Goal: Task Accomplishment & Management: Manage account settings

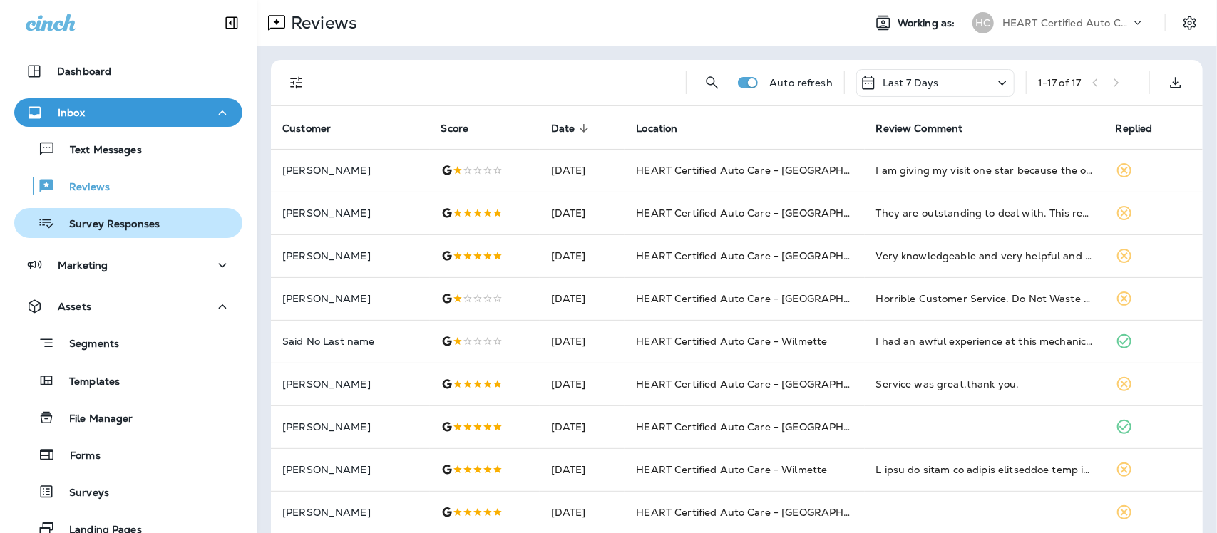
click at [75, 222] on p "Survey Responses" at bounding box center [107, 225] width 105 height 14
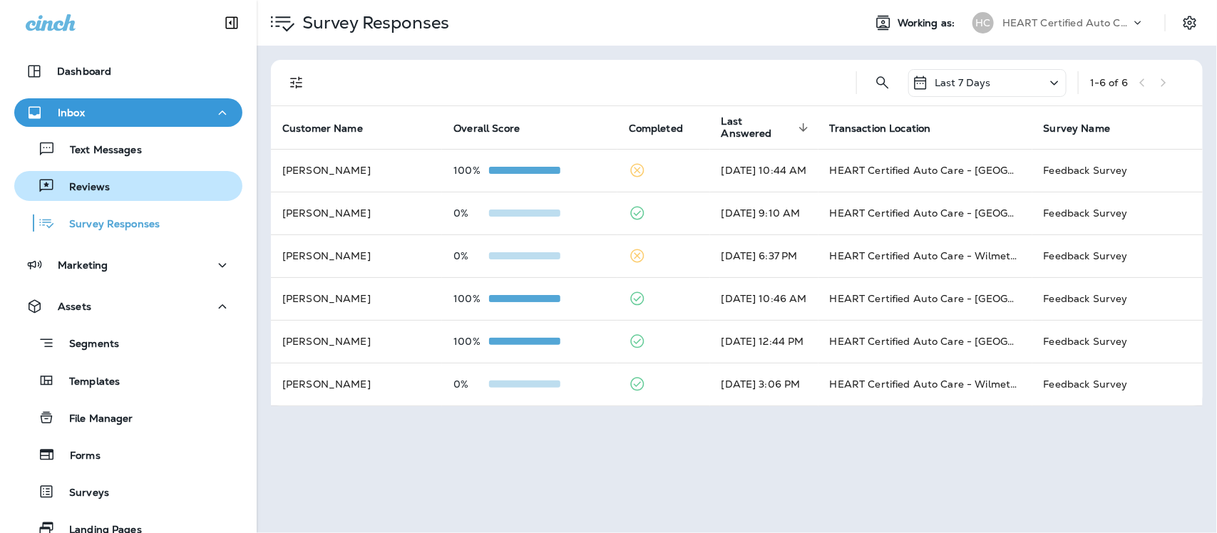
click at [78, 183] on p "Reviews" at bounding box center [82, 188] width 55 height 14
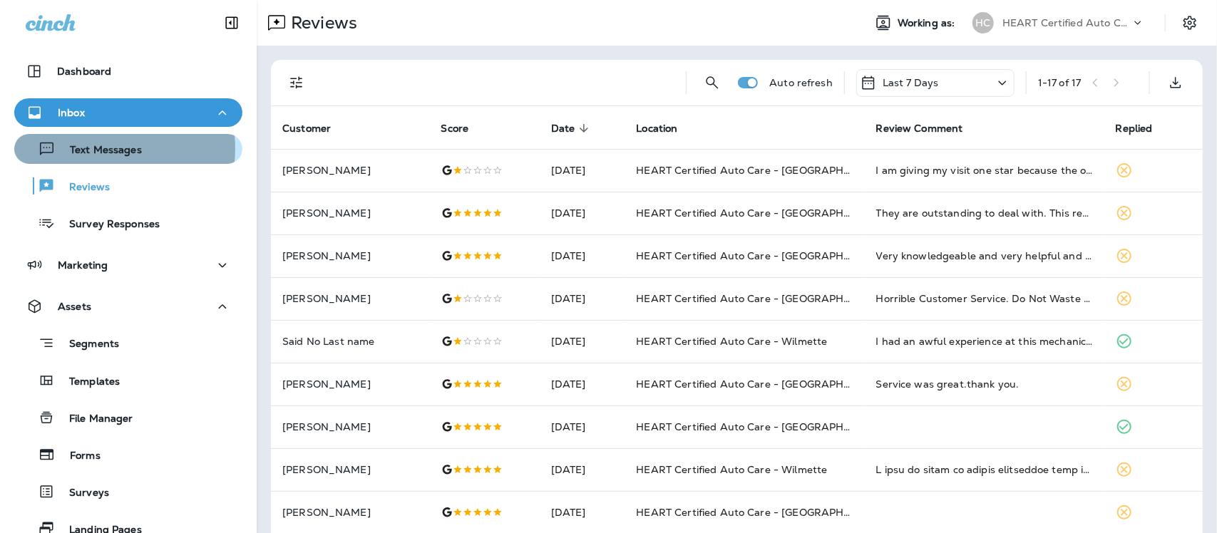
click at [91, 148] on p "Text Messages" at bounding box center [99, 151] width 86 height 14
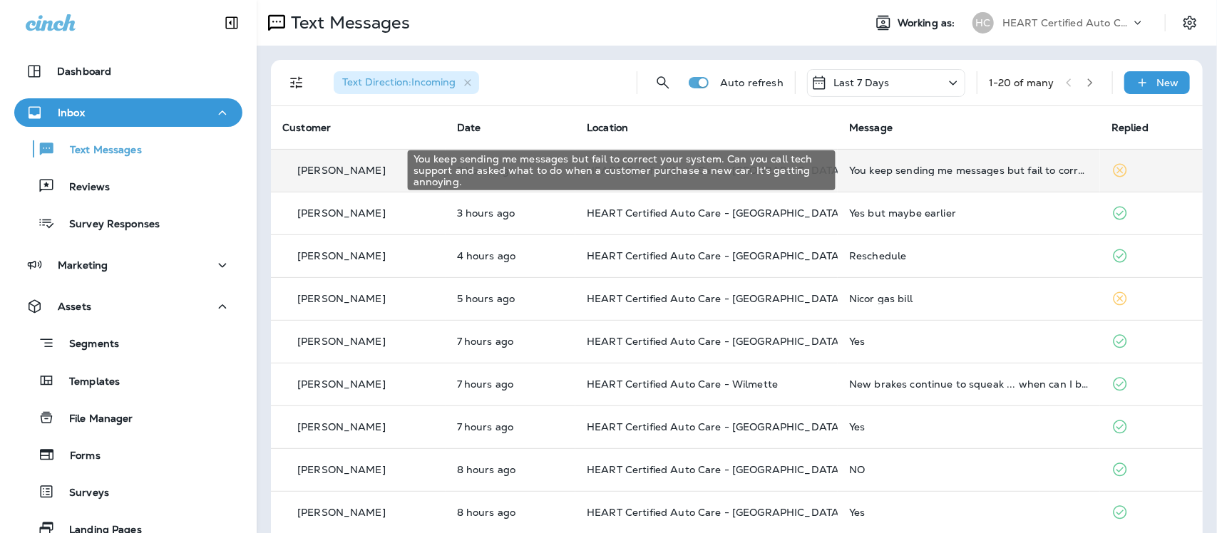
click at [956, 168] on div "You keep sending me messages but fail to correct your system. Can you call tech…" at bounding box center [969, 170] width 240 height 11
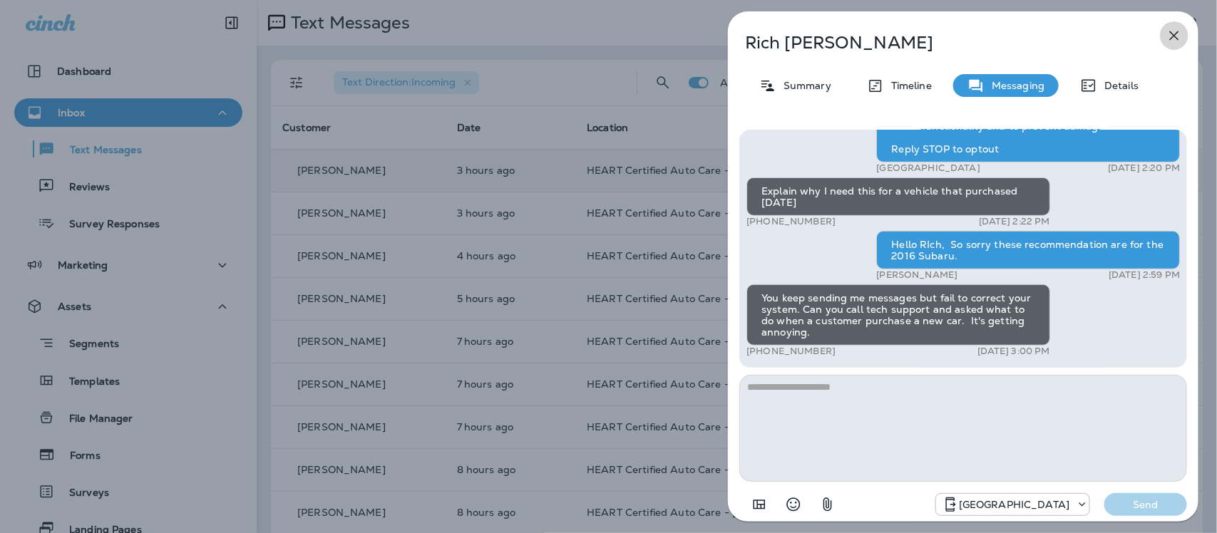
click at [1174, 24] on button "button" at bounding box center [1174, 35] width 29 height 29
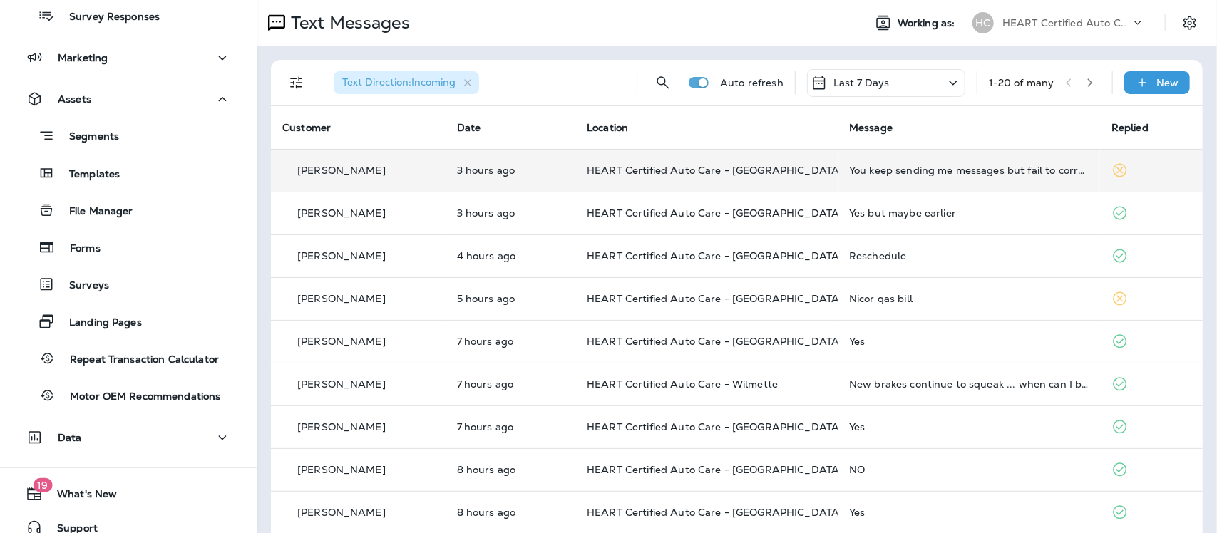
scroll to position [223, 0]
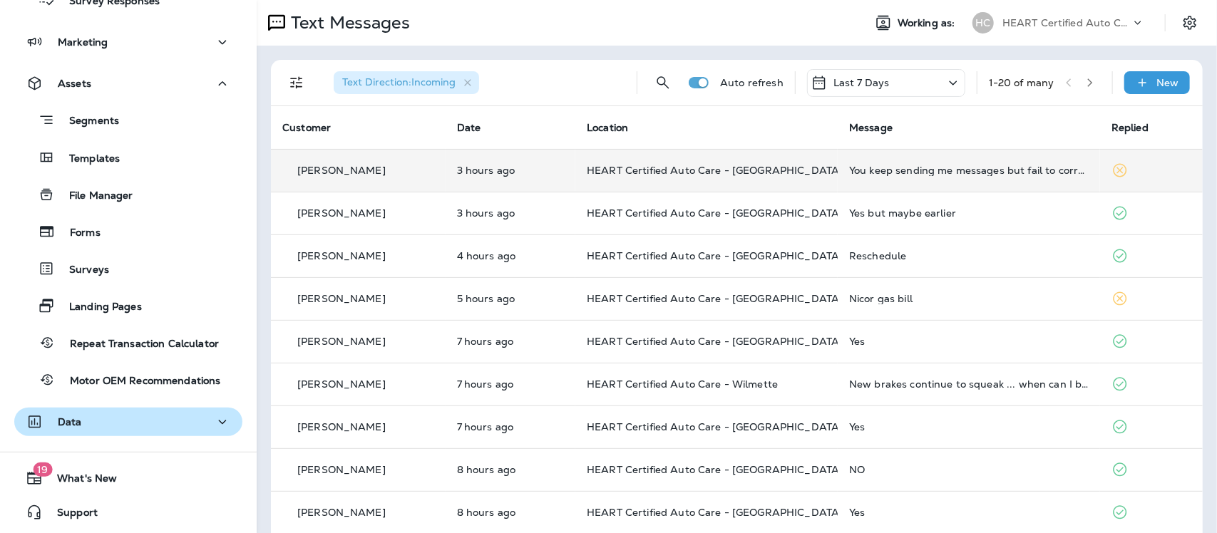
click at [79, 418] on p "Data" at bounding box center [70, 421] width 24 height 11
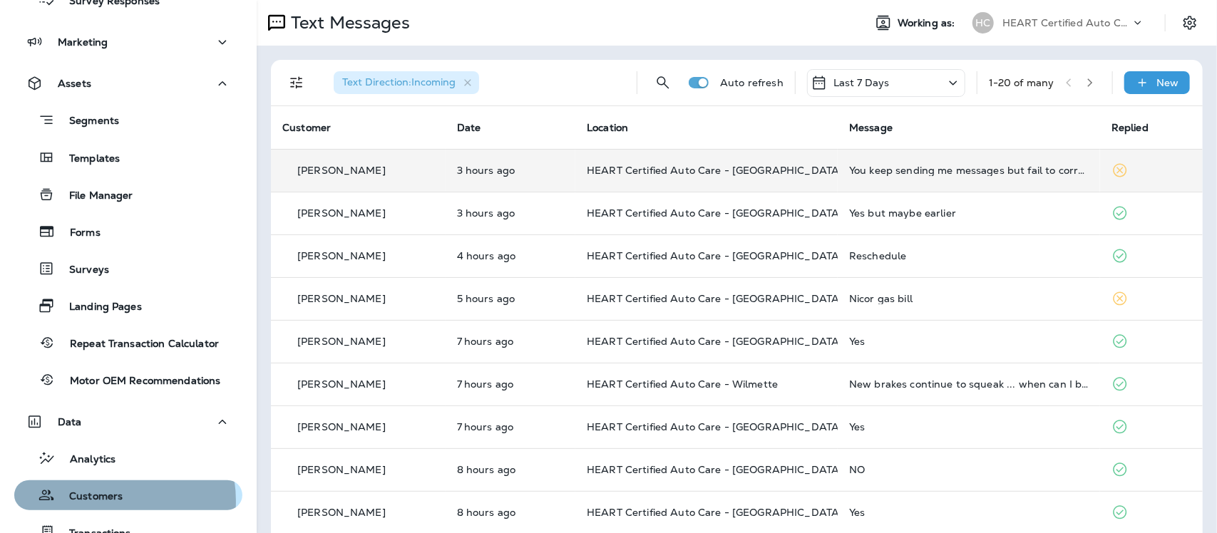
click at [103, 500] on p "Customers" at bounding box center [89, 497] width 68 height 14
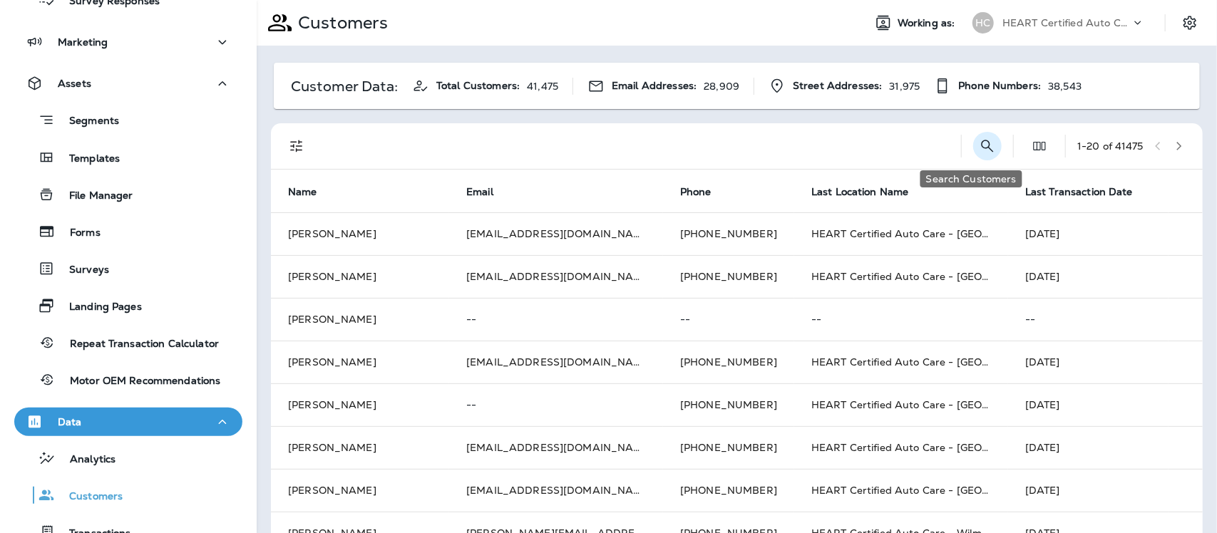
click at [973, 148] on button "Search Customers" at bounding box center [987, 146] width 29 height 29
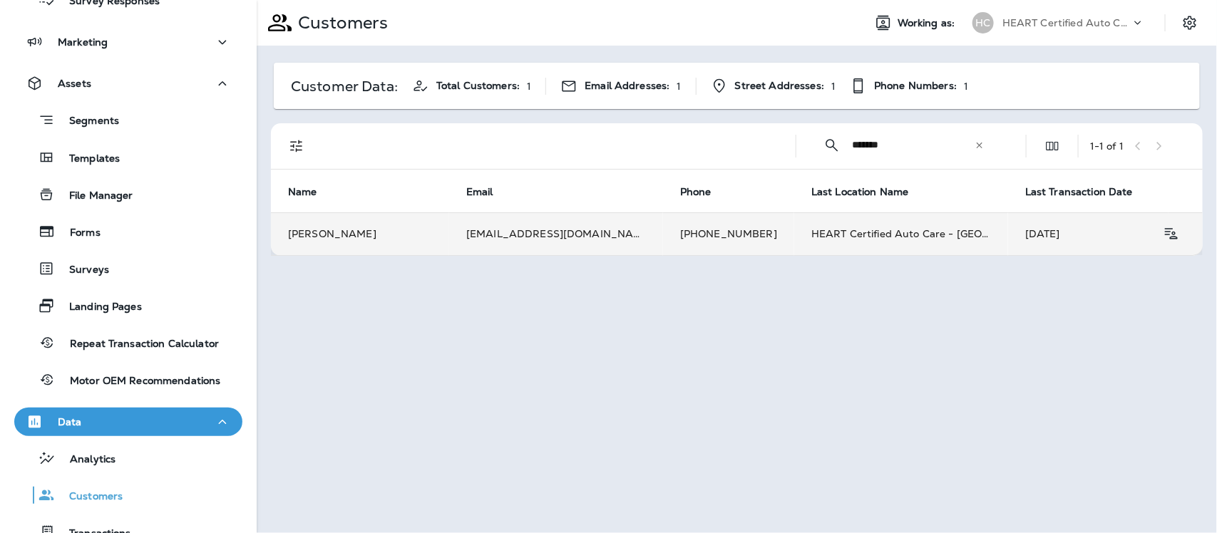
type input "*******"
click at [333, 230] on td "[PERSON_NAME]" at bounding box center [360, 233] width 178 height 43
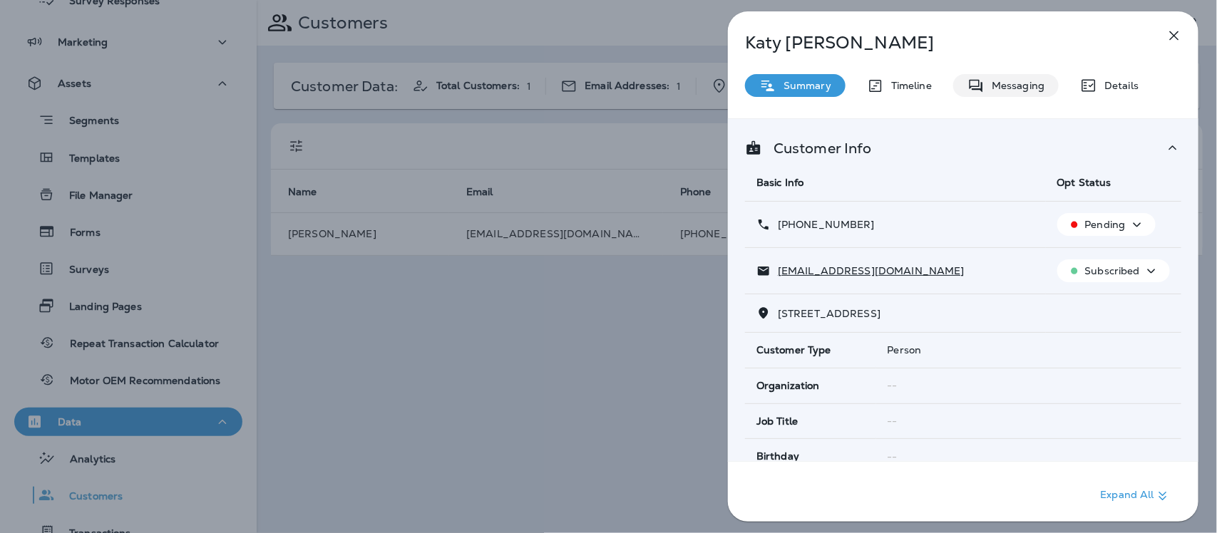
click at [1009, 86] on p "Messaging" at bounding box center [1015, 85] width 60 height 11
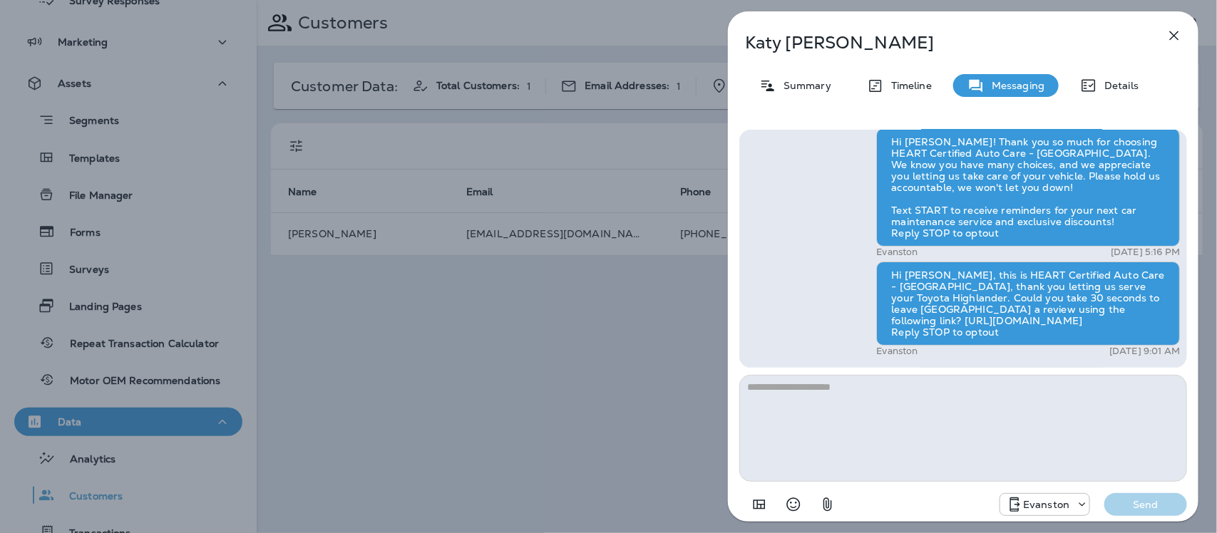
click at [1176, 34] on icon "button" at bounding box center [1174, 35] width 9 height 9
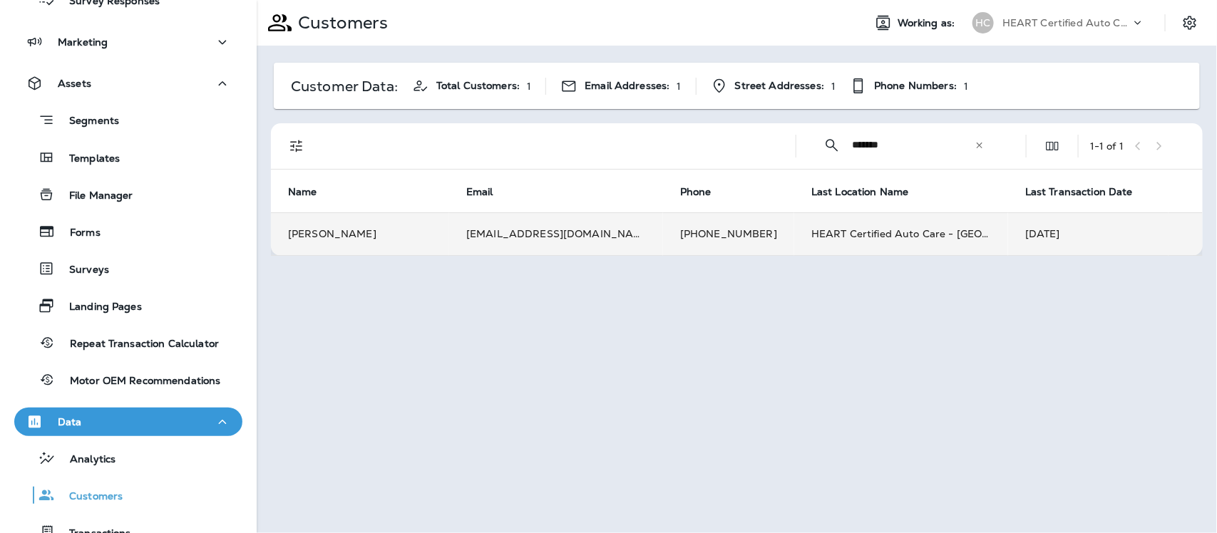
click at [311, 240] on td "[PERSON_NAME]" at bounding box center [360, 233] width 178 height 43
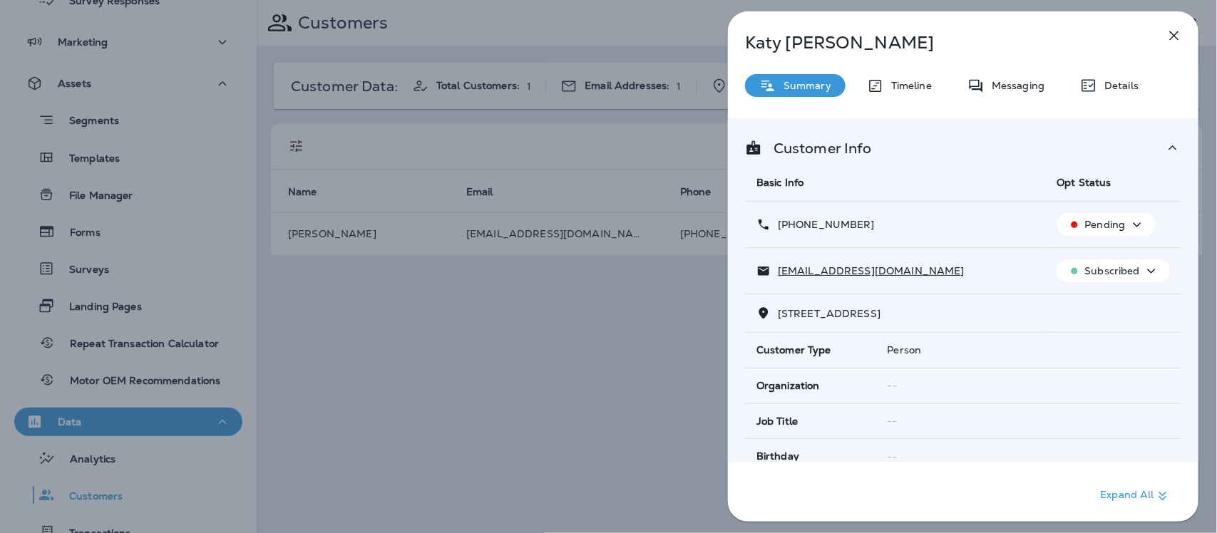
click at [1171, 36] on icon "button" at bounding box center [1174, 35] width 17 height 17
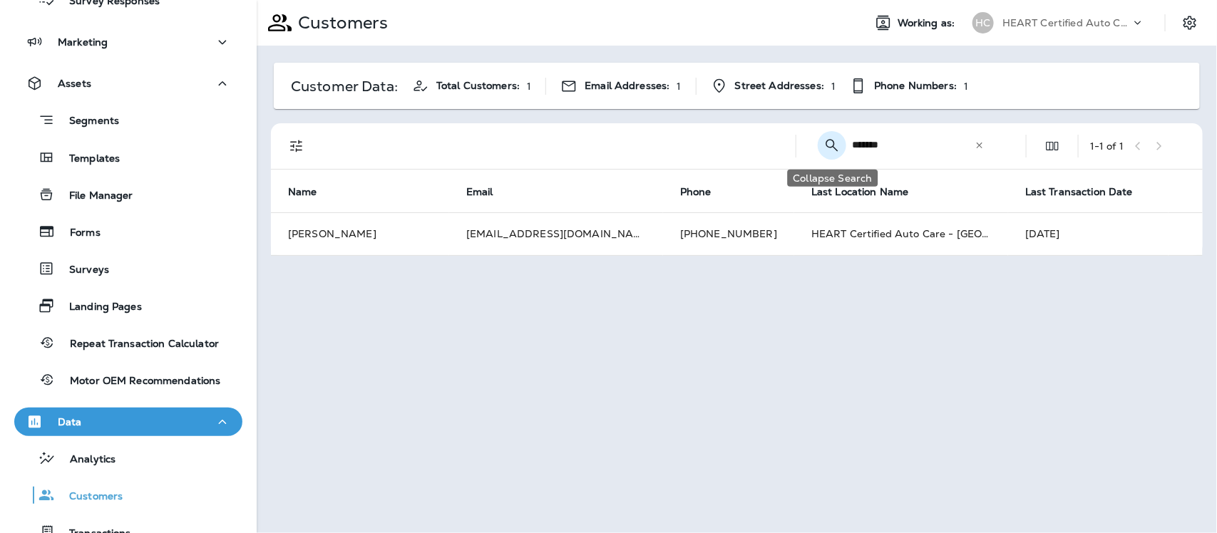
click at [831, 141] on icon "Collapse Search" at bounding box center [831, 145] width 17 height 17
click at [995, 139] on icon "Search Customers" at bounding box center [1000, 146] width 17 height 17
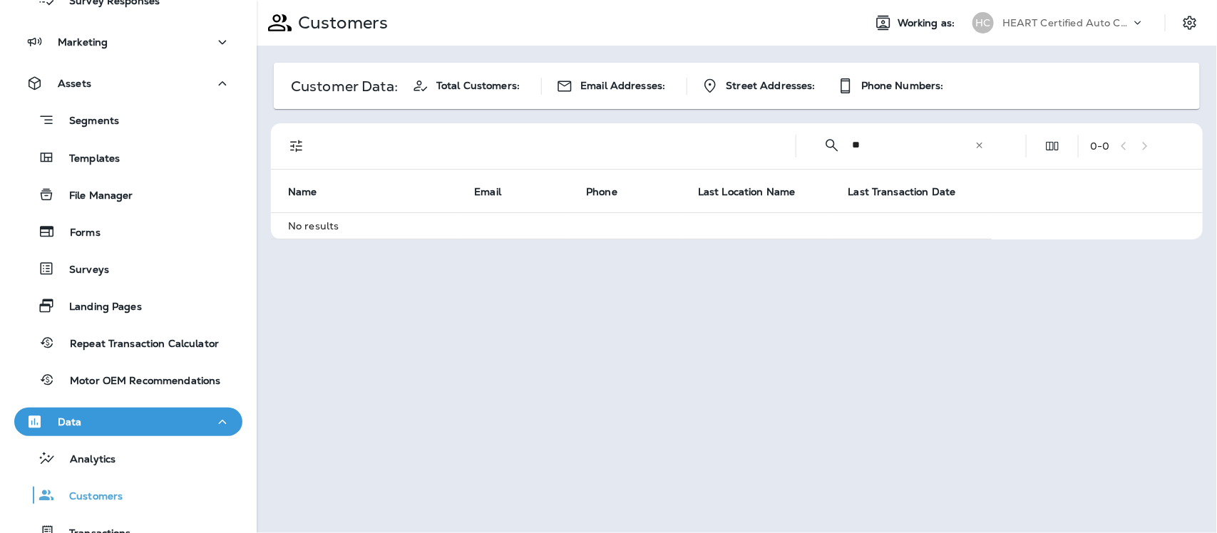
type input "*"
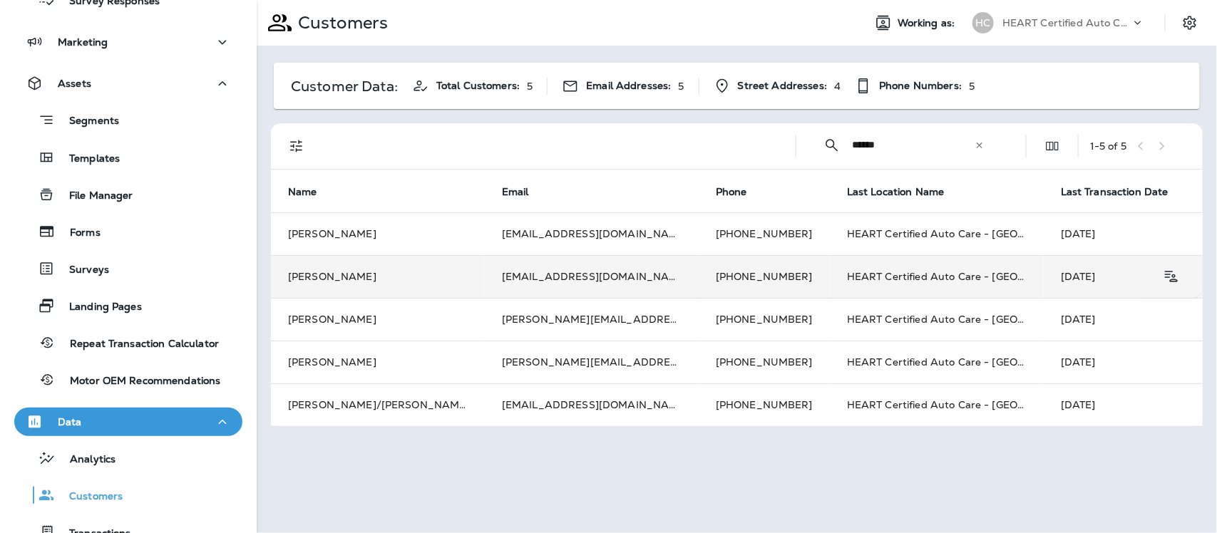
click at [326, 275] on td "[PERSON_NAME]" at bounding box center [378, 276] width 214 height 43
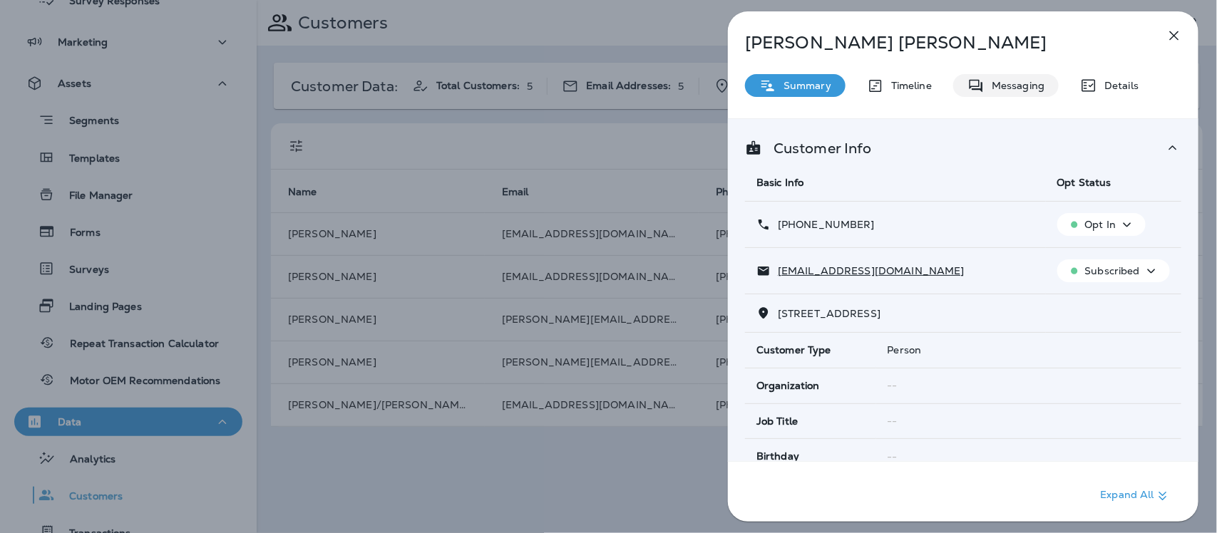
click at [992, 89] on p "Messaging" at bounding box center [1015, 85] width 60 height 11
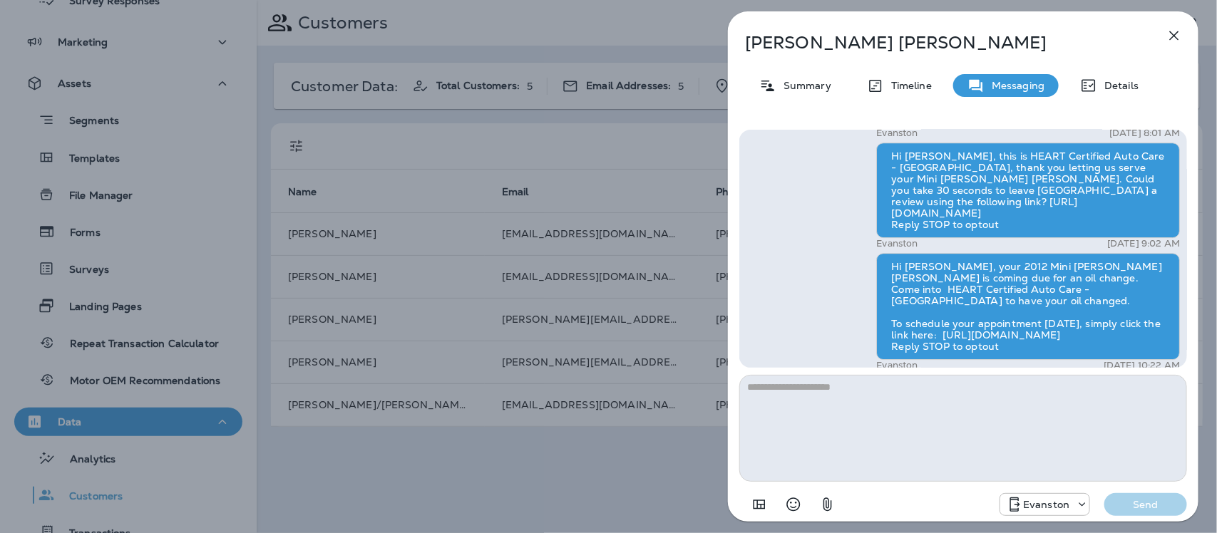
scroll to position [1, 0]
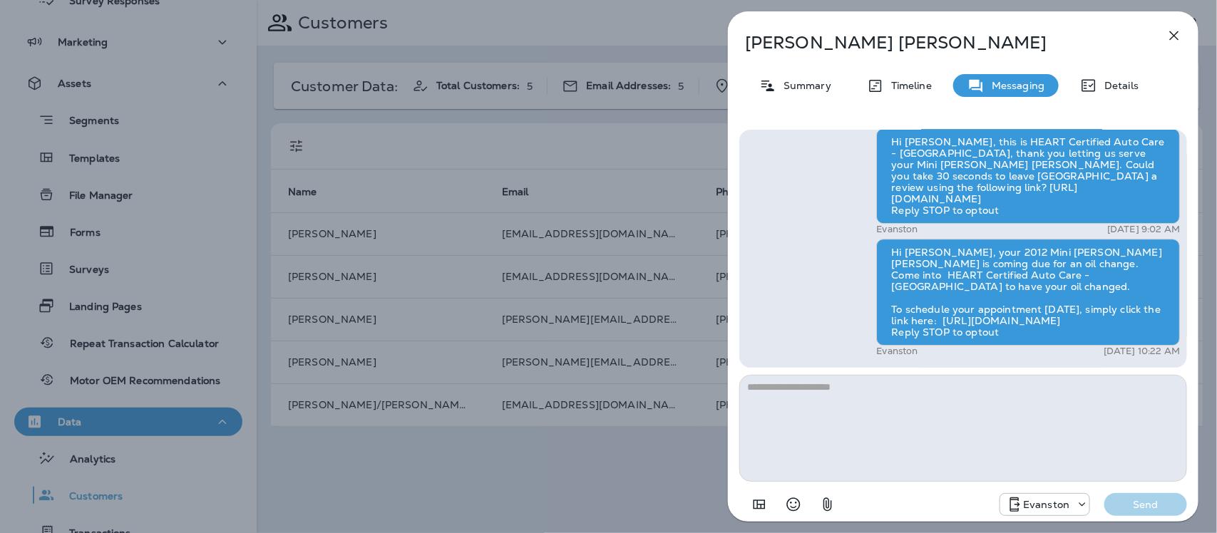
click at [1171, 34] on icon "button" at bounding box center [1174, 35] width 17 height 17
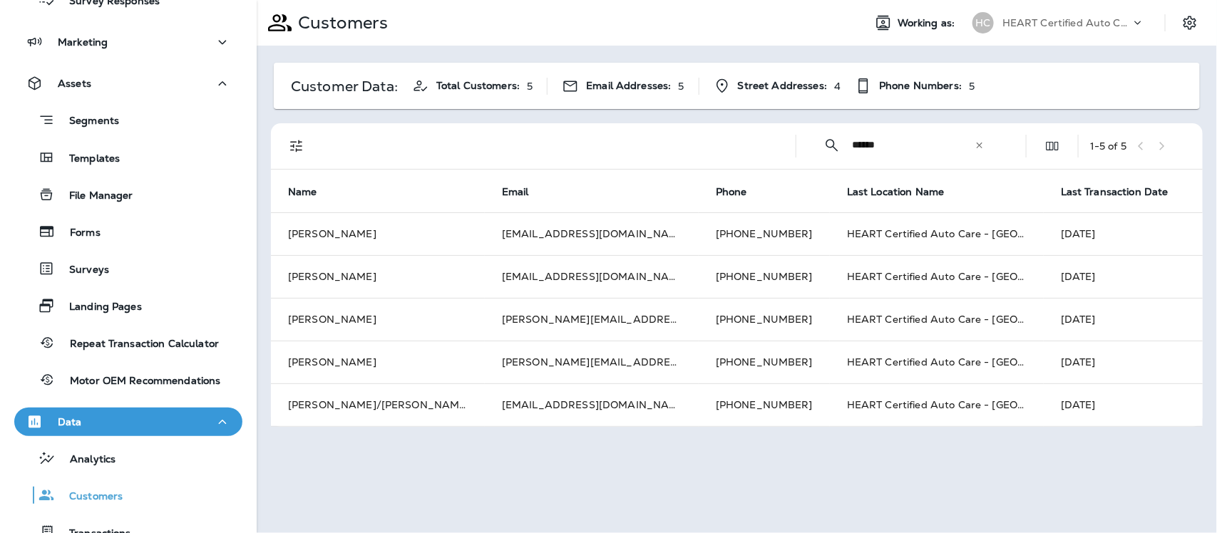
click at [907, 141] on input "******" at bounding box center [913, 145] width 123 height 38
type input "*"
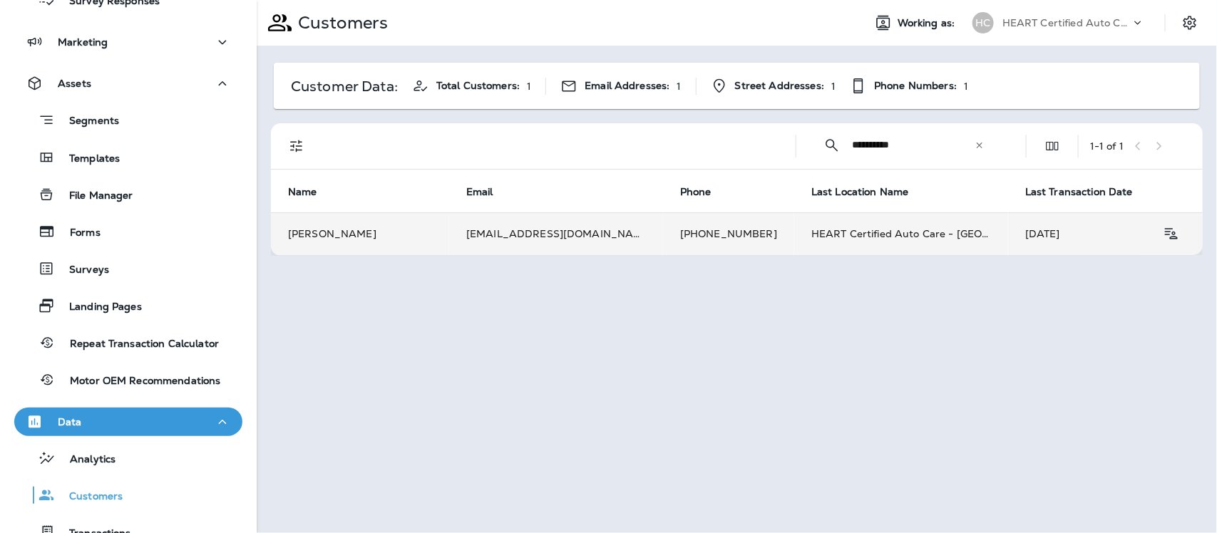
click at [324, 228] on td "[PERSON_NAME]" at bounding box center [360, 233] width 178 height 43
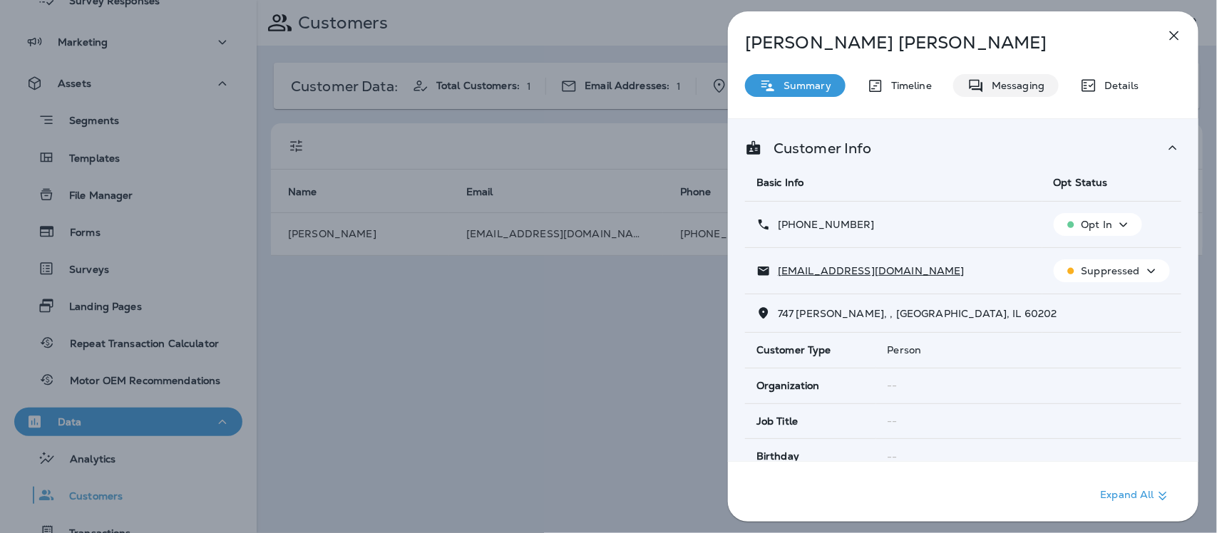
click at [1014, 80] on p "Messaging" at bounding box center [1015, 85] width 60 height 11
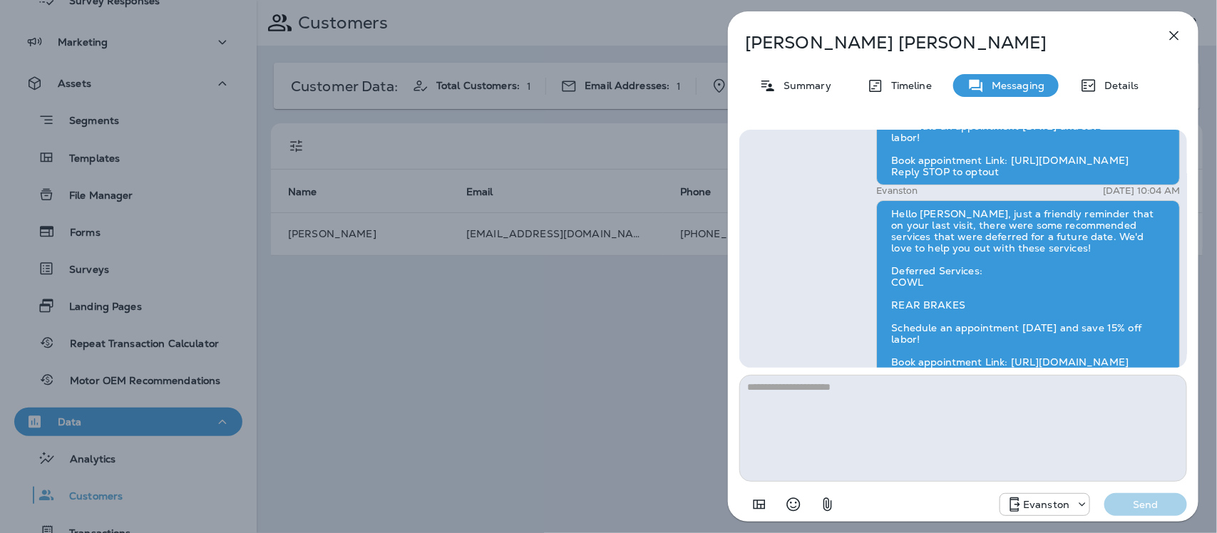
scroll to position [-1990, 0]
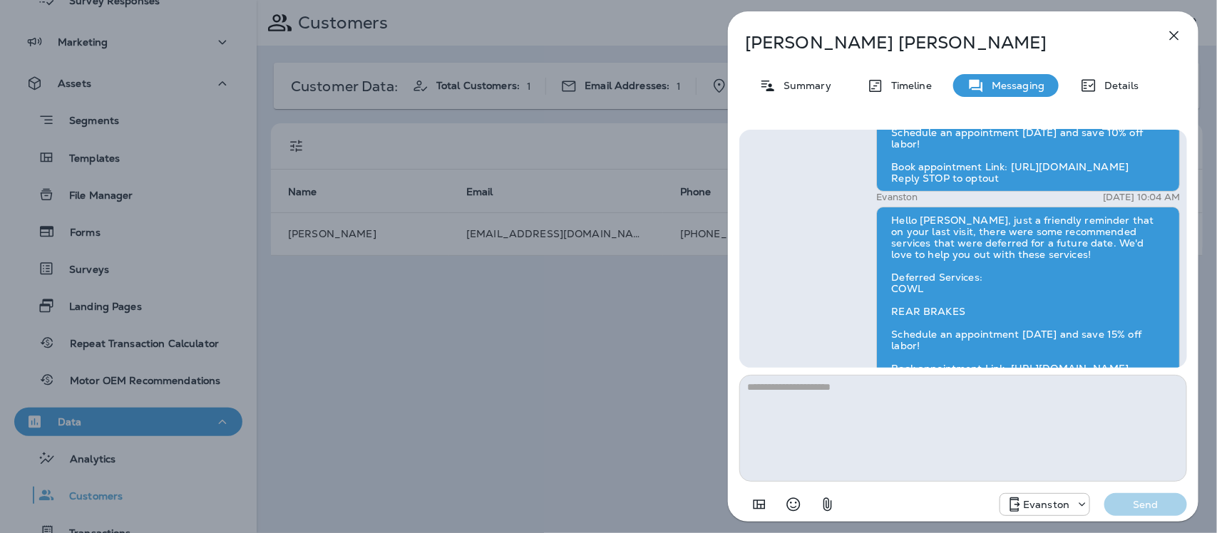
click at [1170, 32] on icon "button" at bounding box center [1174, 35] width 17 height 17
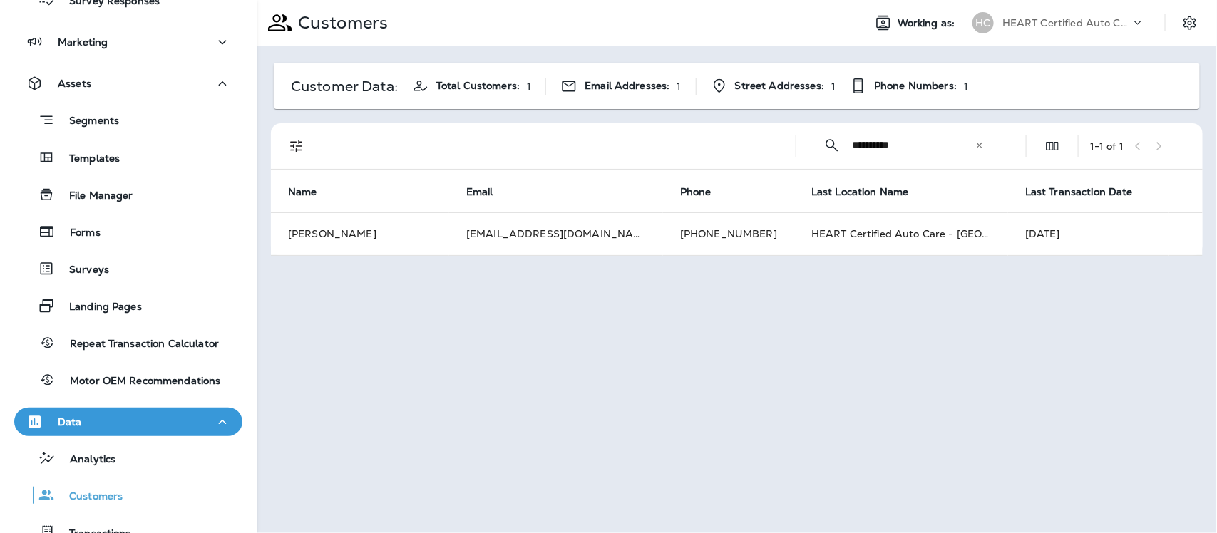
click at [920, 148] on input "**********" at bounding box center [913, 145] width 123 height 38
type input "*"
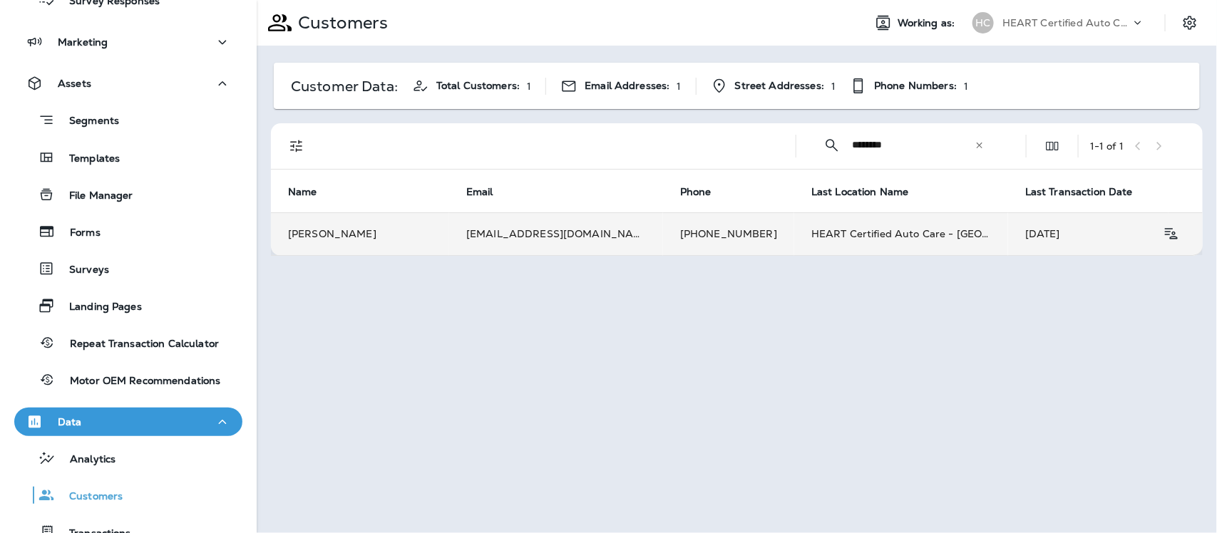
click at [328, 230] on td "[PERSON_NAME]" at bounding box center [360, 233] width 178 height 43
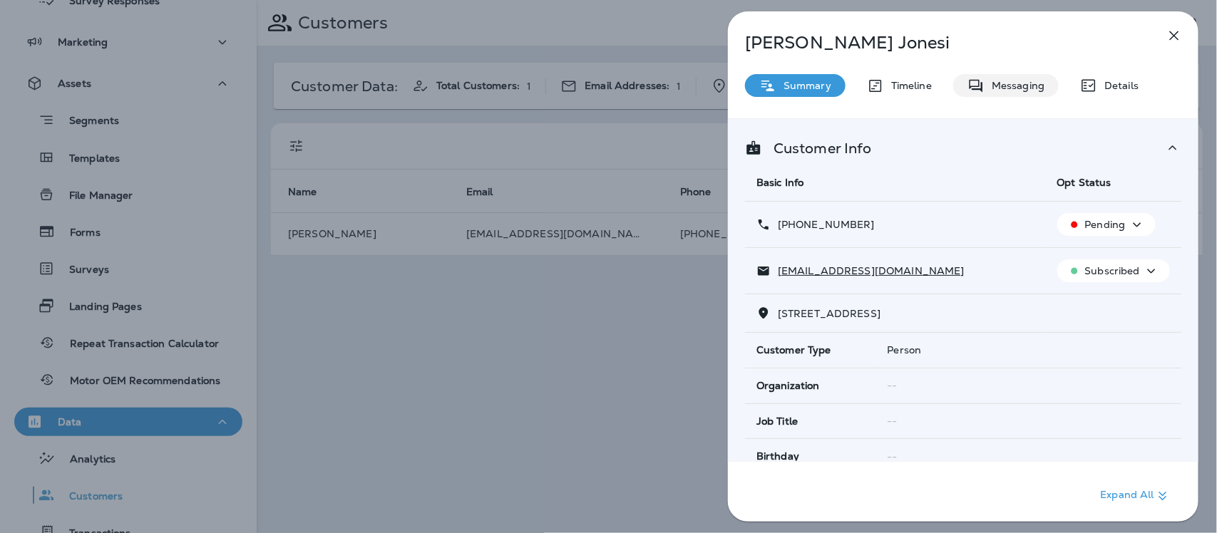
click at [1017, 89] on p "Messaging" at bounding box center [1015, 85] width 60 height 11
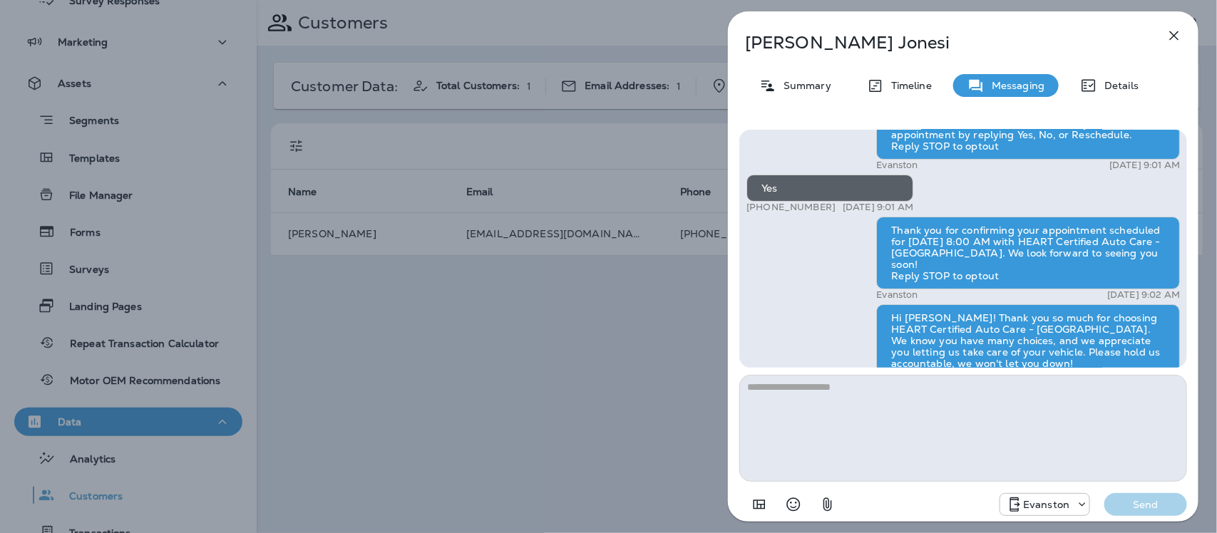
scroll to position [-177, 0]
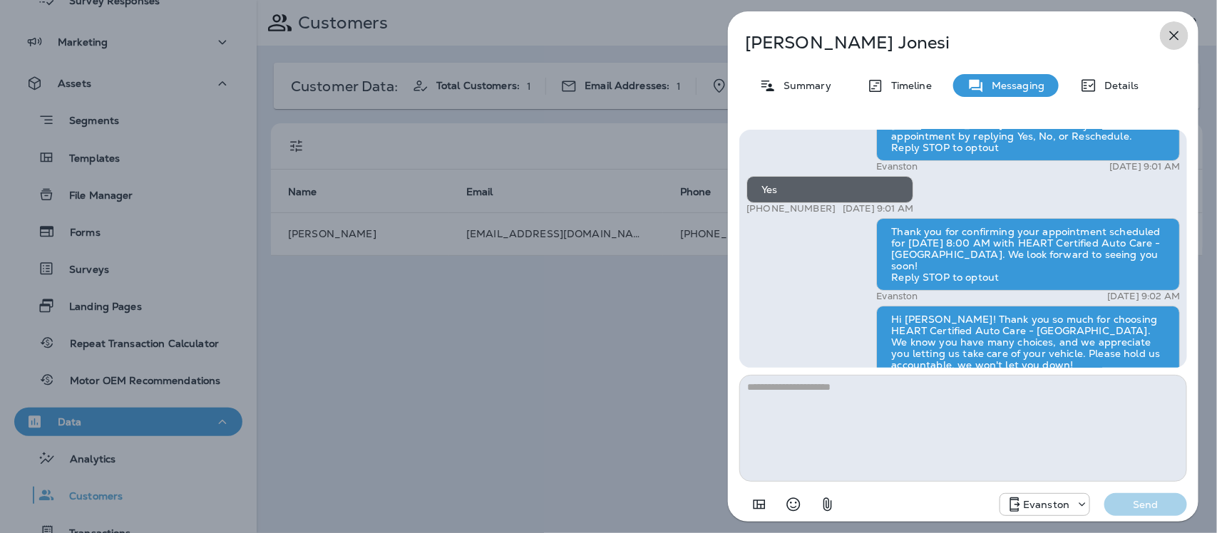
click at [1174, 31] on icon "button" at bounding box center [1174, 35] width 17 height 17
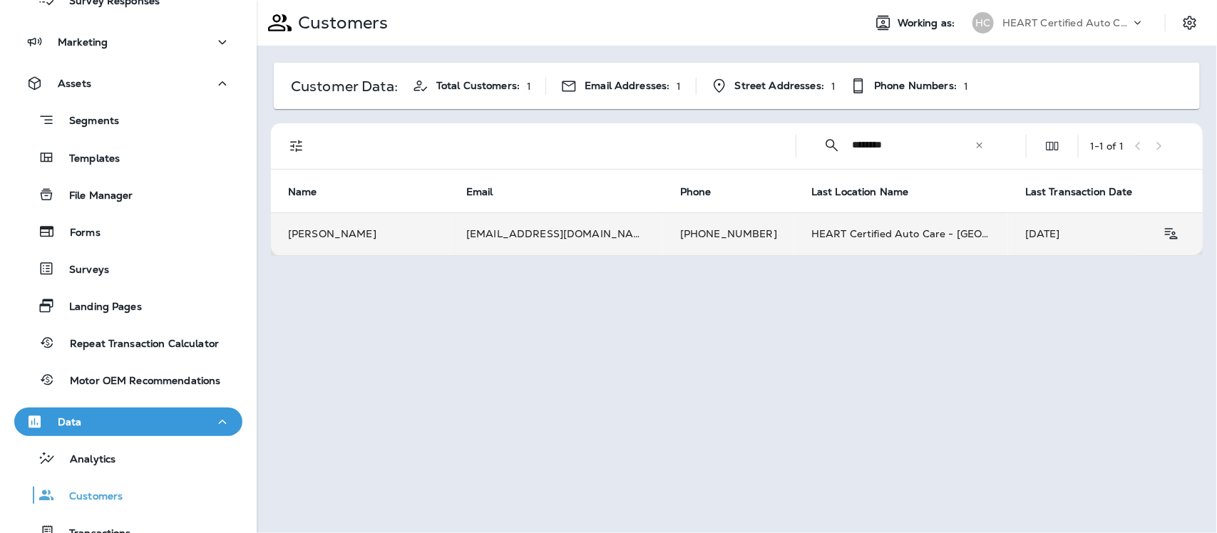
click at [322, 234] on td "[PERSON_NAME]" at bounding box center [360, 233] width 178 height 43
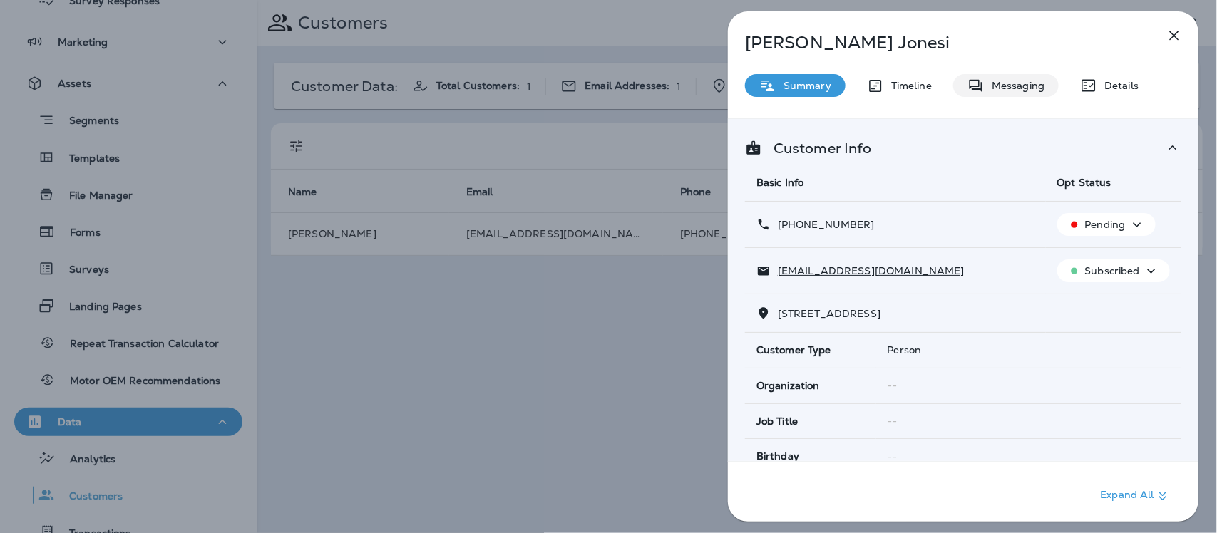
click at [1009, 83] on p "Messaging" at bounding box center [1015, 85] width 60 height 11
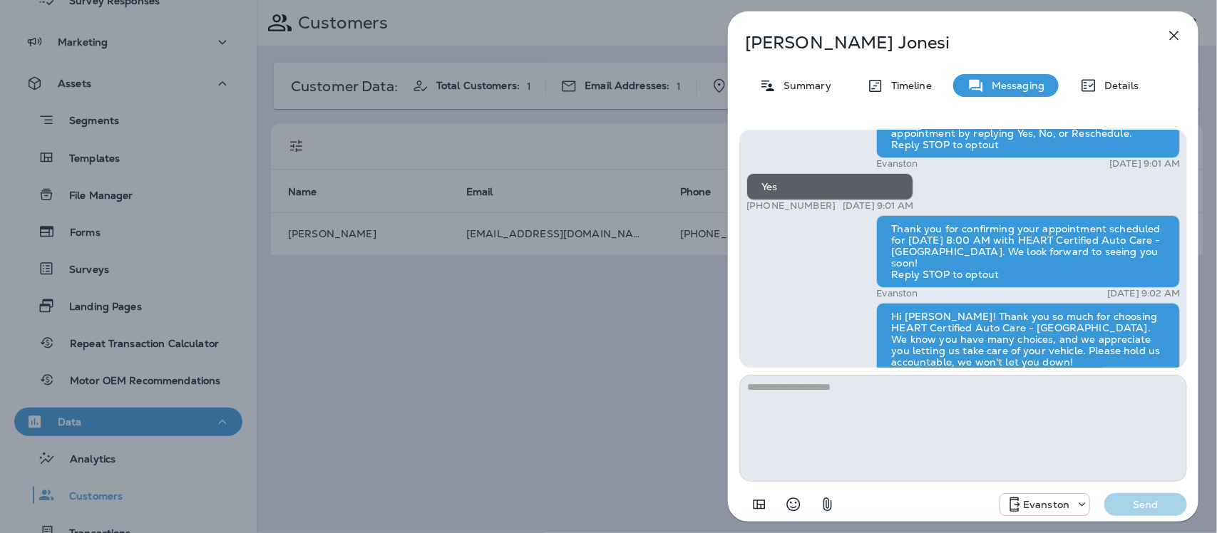
scroll to position [-204, 0]
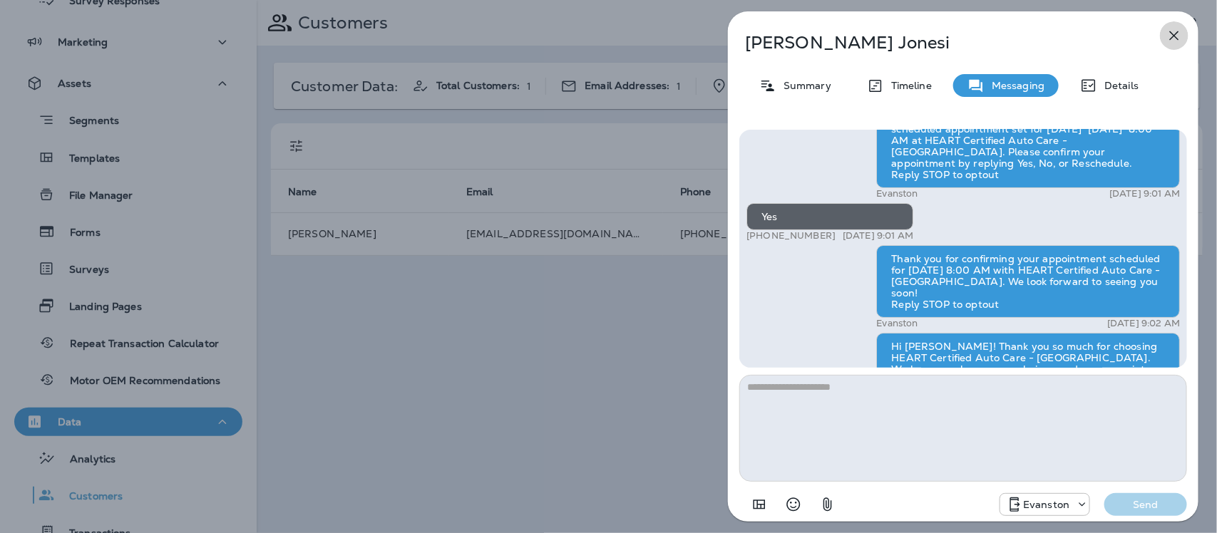
click at [1174, 30] on icon "button" at bounding box center [1174, 35] width 17 height 17
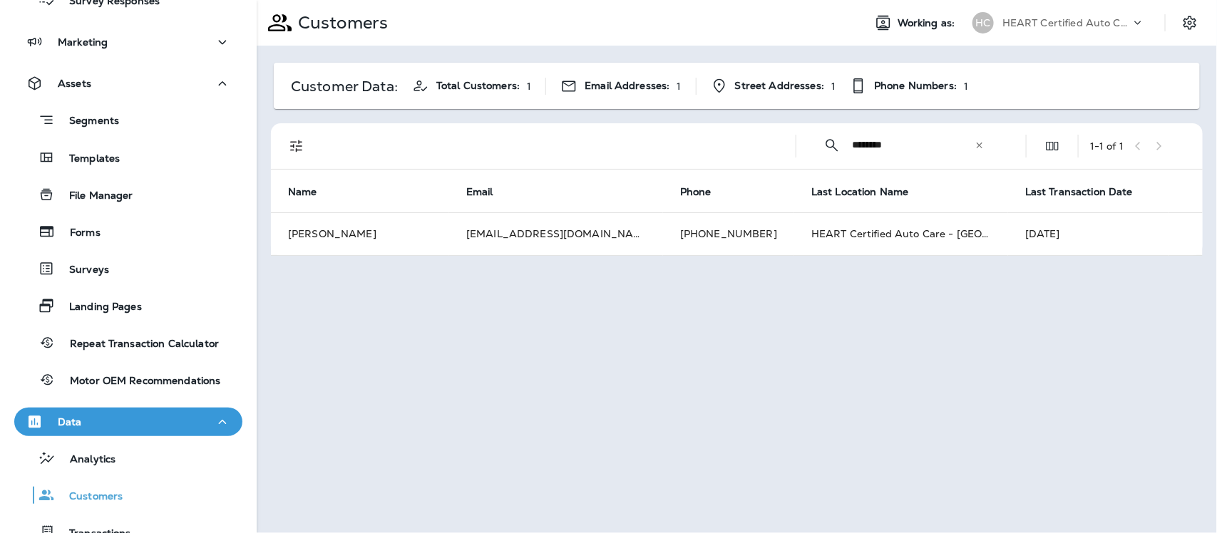
click at [911, 144] on input "********" at bounding box center [913, 145] width 123 height 38
type input "*"
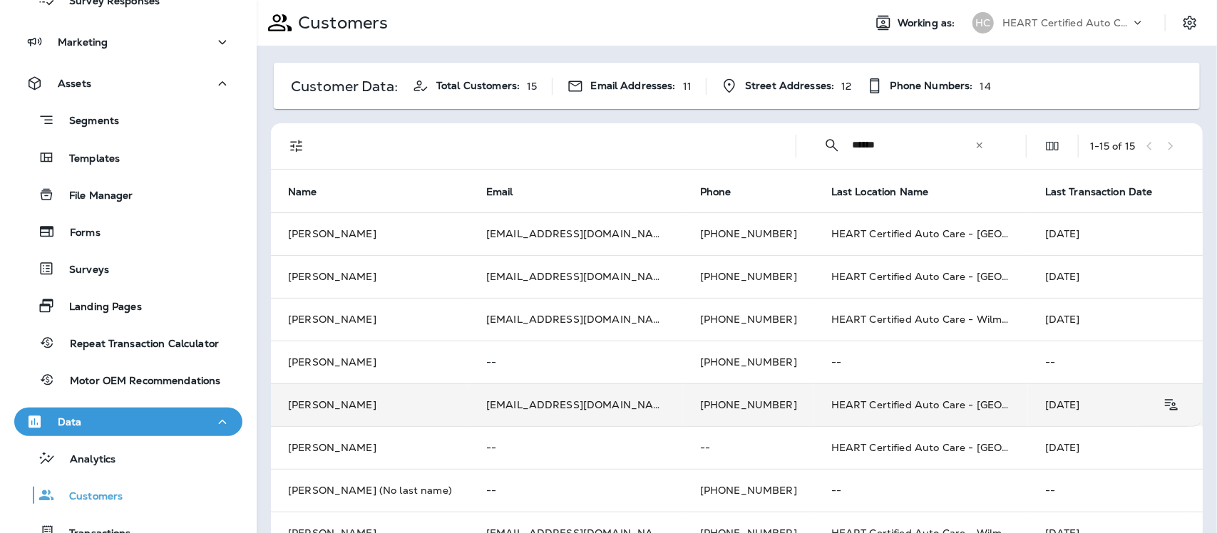
type input "******"
click at [360, 403] on td "[PERSON_NAME]" at bounding box center [370, 405] width 198 height 43
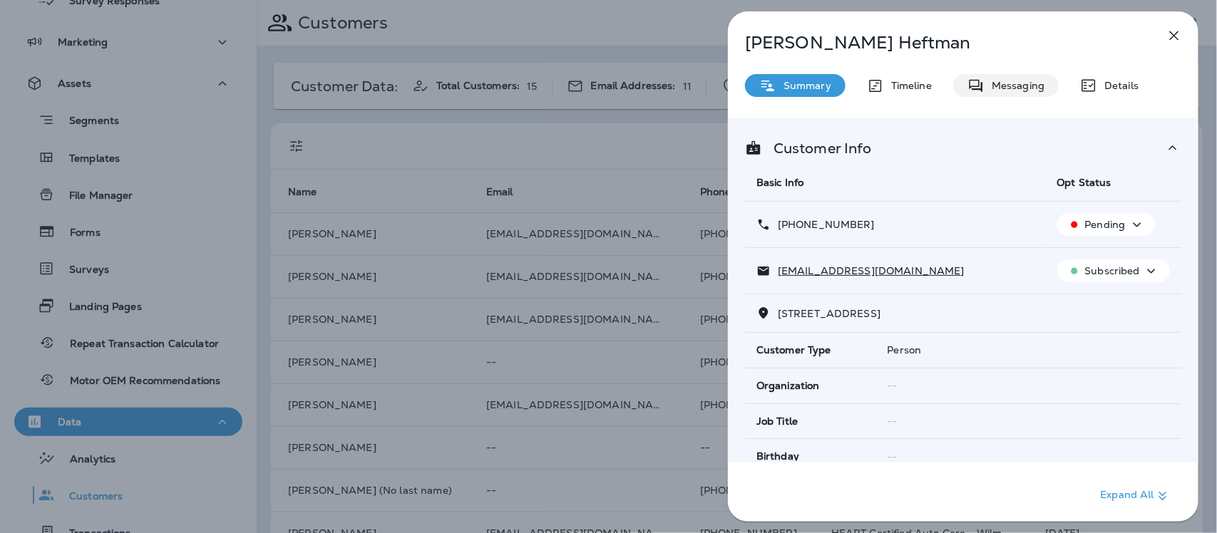
click at [1014, 80] on p "Messaging" at bounding box center [1015, 85] width 60 height 11
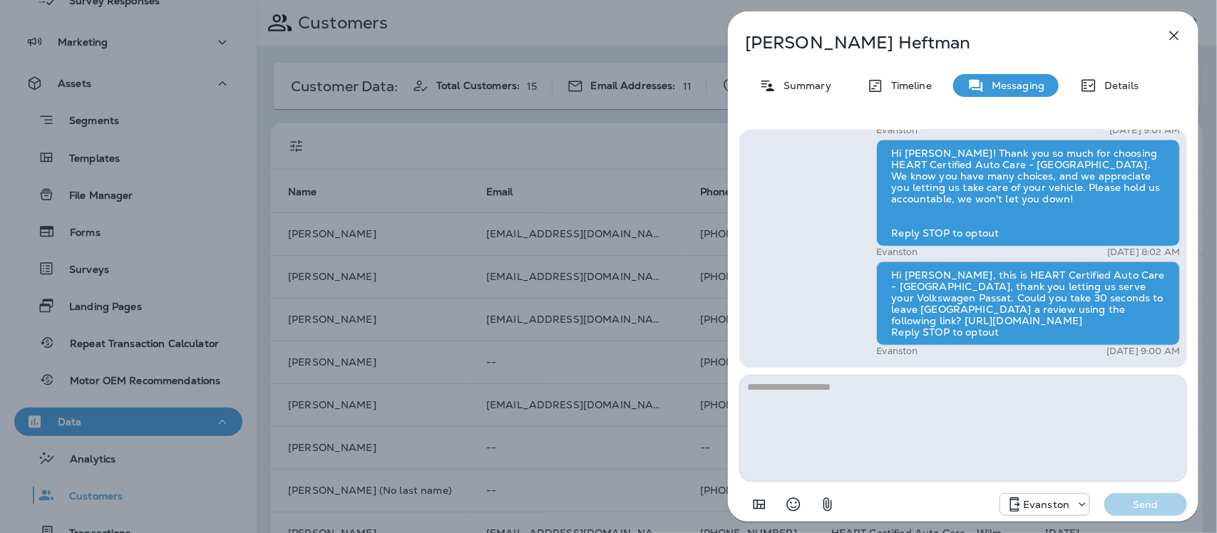
scroll to position [1, 0]
click at [1177, 32] on icon "button" at bounding box center [1174, 35] width 17 height 17
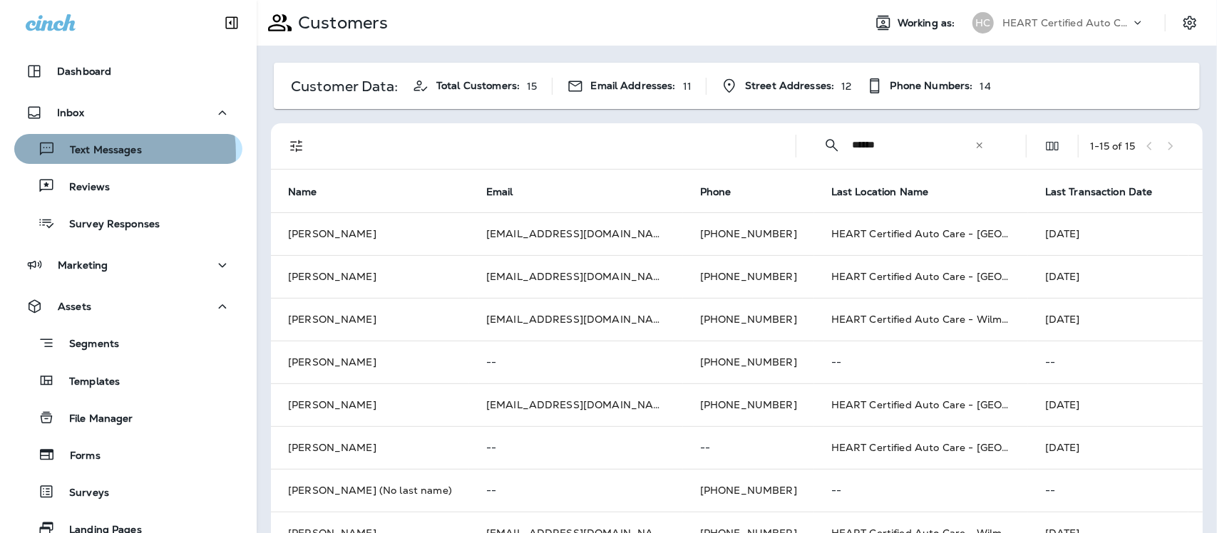
click at [79, 154] on p "Text Messages" at bounding box center [99, 151] width 86 height 14
